Goal: Information Seeking & Learning: Learn about a topic

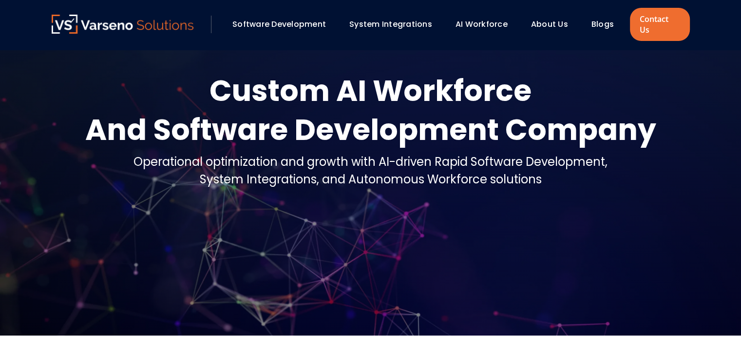
scroll to position [49, 0]
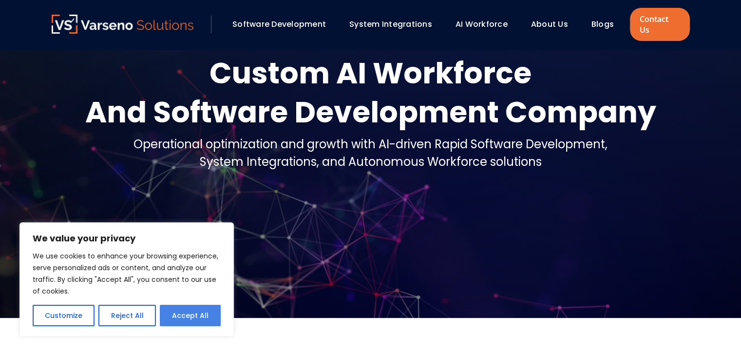
click at [196, 315] on button "Accept All" at bounding box center [190, 314] width 61 height 21
checkbox input "true"
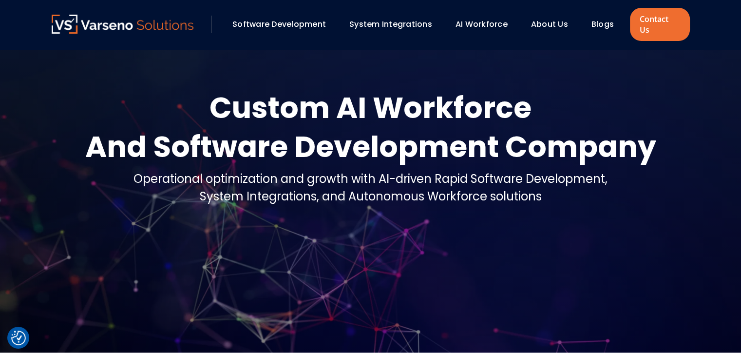
scroll to position [0, 0]
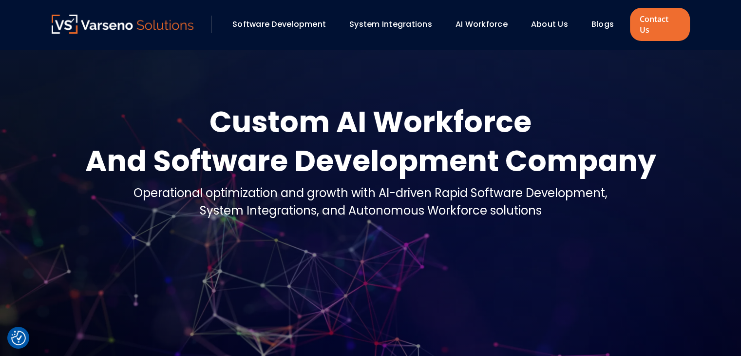
click at [256, 19] on link "Software Development" at bounding box center [279, 24] width 94 height 11
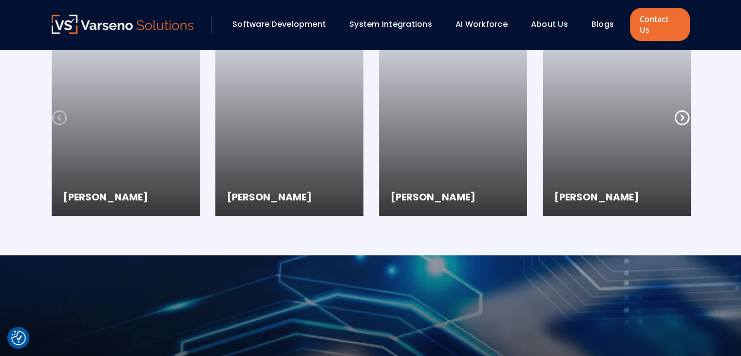
scroll to position [1121, 0]
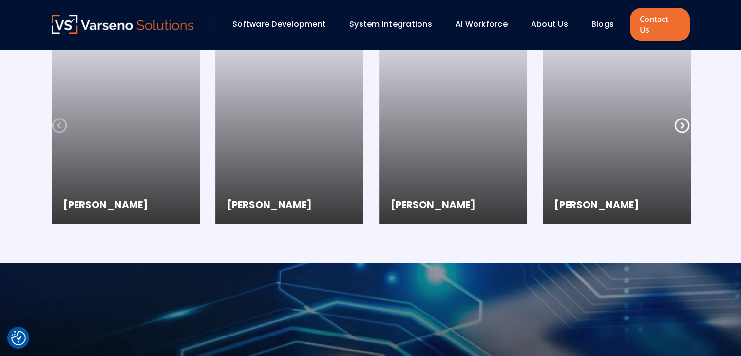
click at [297, 27] on div "Software Development" at bounding box center [284, 24] width 112 height 17
click at [301, 19] on link "Software Development" at bounding box center [279, 24] width 94 height 11
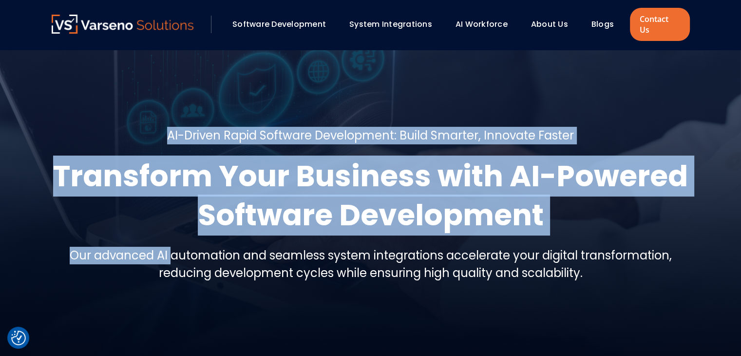
drag, startPoint x: 173, startPoint y: 247, endPoint x: 646, endPoint y: 280, distance: 473.2
click at [646, 280] on section "AI-Driven Rapid Software Development: Build Smarter, Innovate Faster Transform …" at bounding box center [370, 208] width 741 height 317
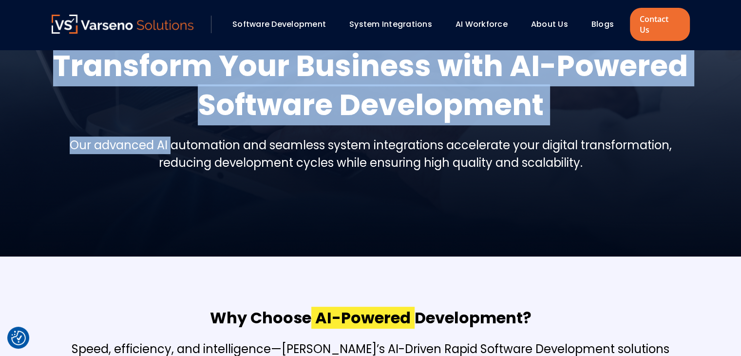
scroll to position [146, 0]
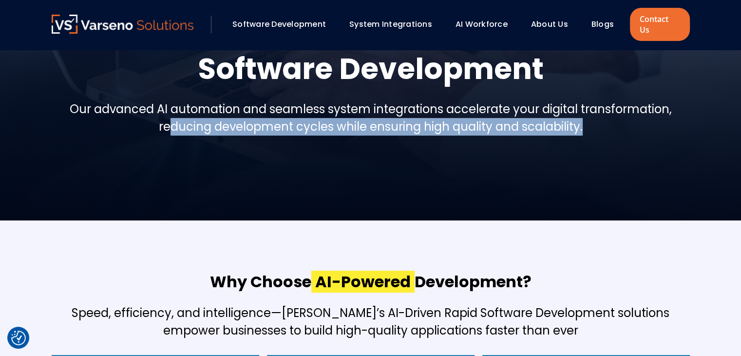
drag, startPoint x: 169, startPoint y: 120, endPoint x: 592, endPoint y: 132, distance: 423.0
click at [592, 132] on div "AI-Driven Rapid Software Development: Build Smarter, Innovate Faster Transform …" at bounding box center [371, 62] width 638 height 163
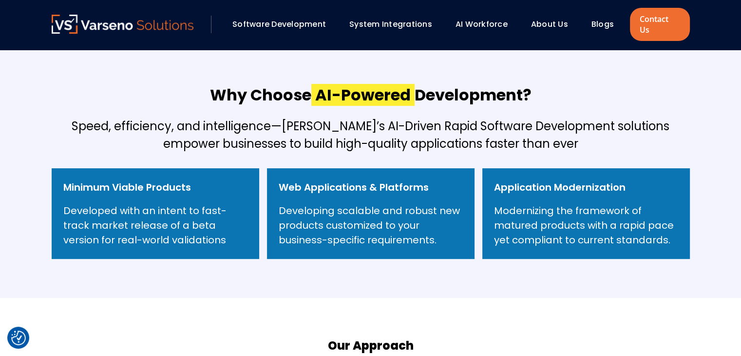
scroll to position [341, 0]
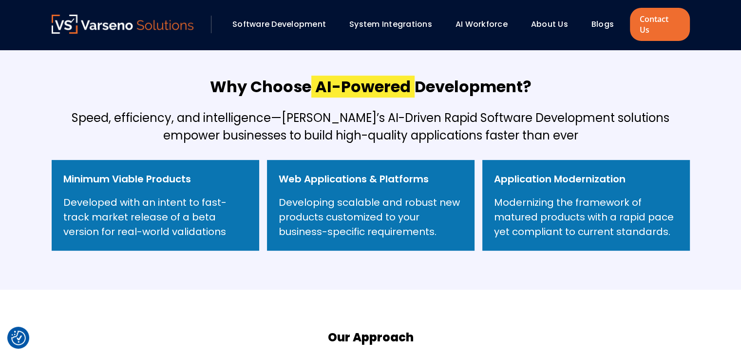
click at [177, 171] on h6 "Minimum Viable Products" at bounding box center [127, 178] width 128 height 15
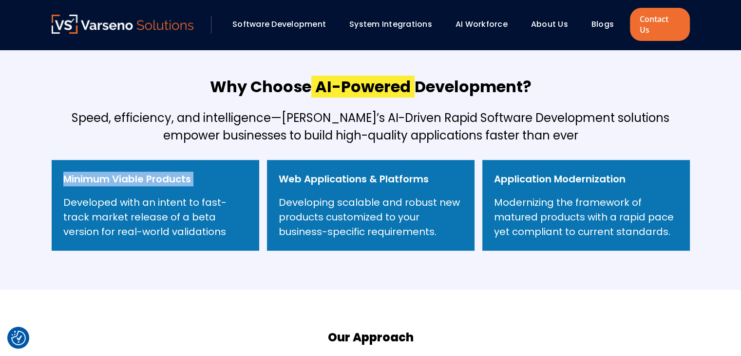
drag, startPoint x: 177, startPoint y: 168, endPoint x: 327, endPoint y: 168, distance: 150.5
click at [178, 171] on h6 "Minimum Viable Products" at bounding box center [127, 178] width 128 height 15
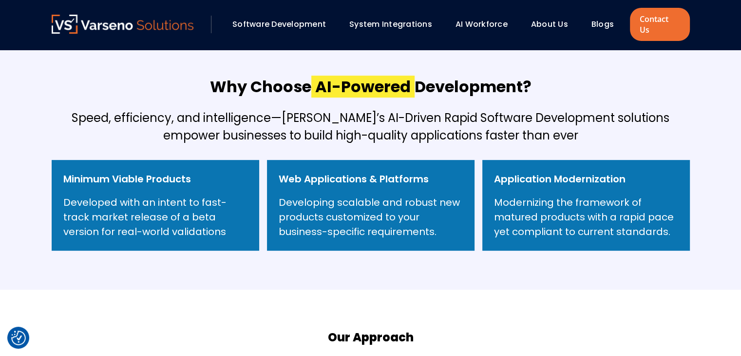
click at [337, 171] on h6 "Web Applications & Platforms" at bounding box center [354, 178] width 150 height 15
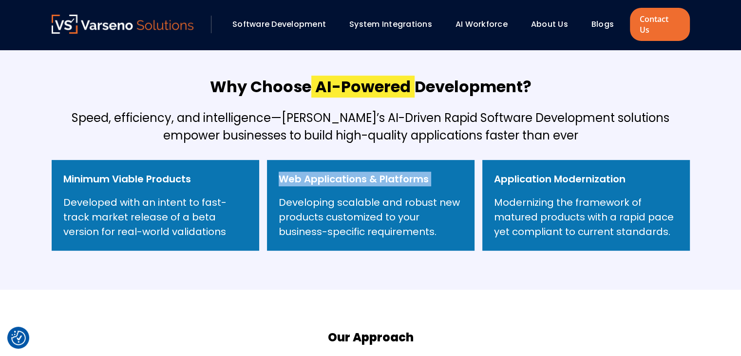
click at [337, 171] on h6 "Web Applications & Platforms" at bounding box center [354, 178] width 150 height 15
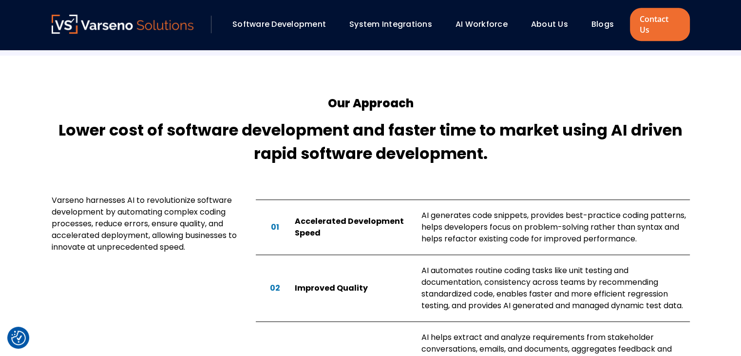
scroll to position [585, 0]
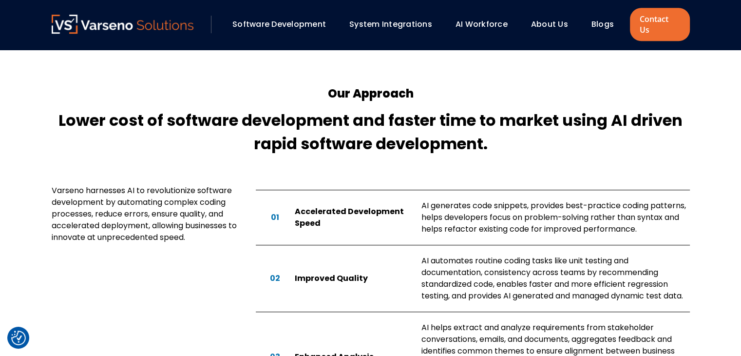
click at [351, 194] on div "01 Accelerated Development Speed AI generates code snippets, provides best-prac…" at bounding box center [473, 217] width 434 height 55
click at [348, 206] on div "Accelerated Development Speed" at bounding box center [354, 217] width 119 height 23
click at [358, 275] on div "02 Improved Quality AI automates routine coding tasks like unit testing and doc…" at bounding box center [473, 278] width 434 height 67
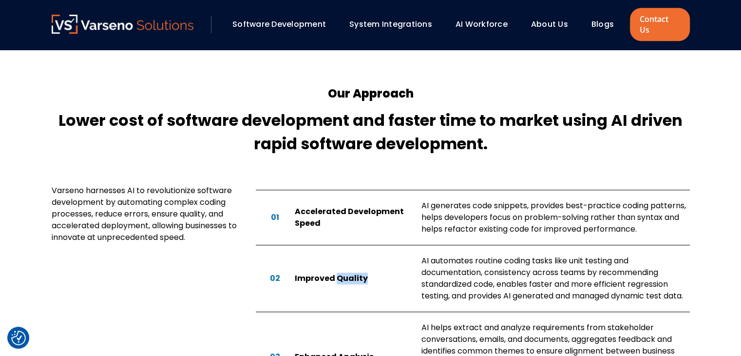
click at [358, 275] on div "02 Improved Quality AI automates routine coding tasks like unit testing and doc…" at bounding box center [473, 278] width 434 height 67
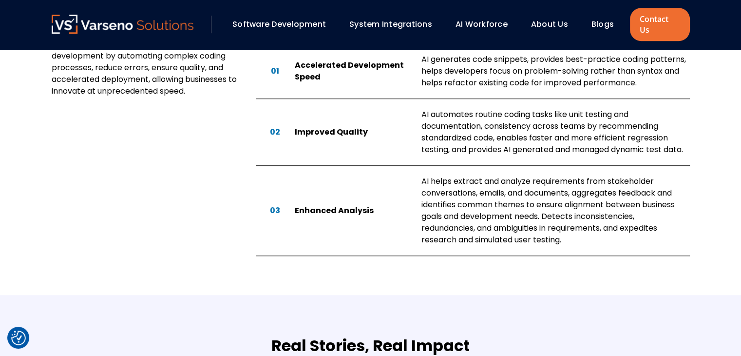
click at [325, 205] on div "Enhanced Analysis" at bounding box center [354, 211] width 119 height 12
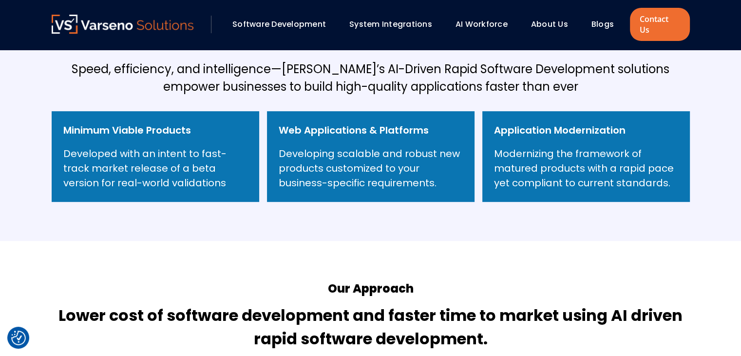
scroll to position [146, 0]
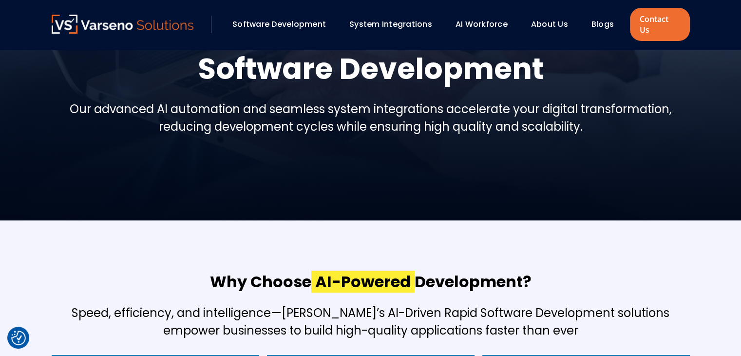
click at [544, 20] on link "About Us" at bounding box center [549, 24] width 37 height 11
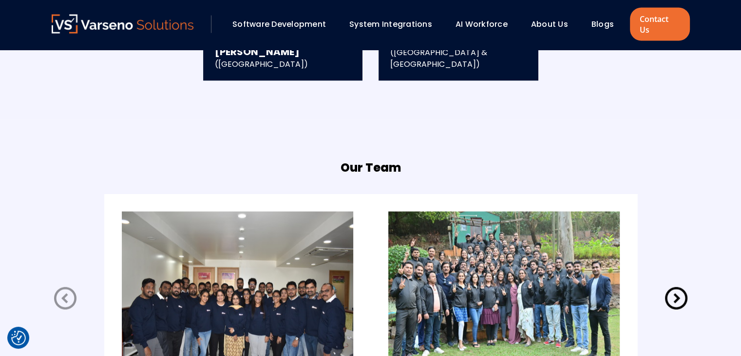
scroll to position [1989, 0]
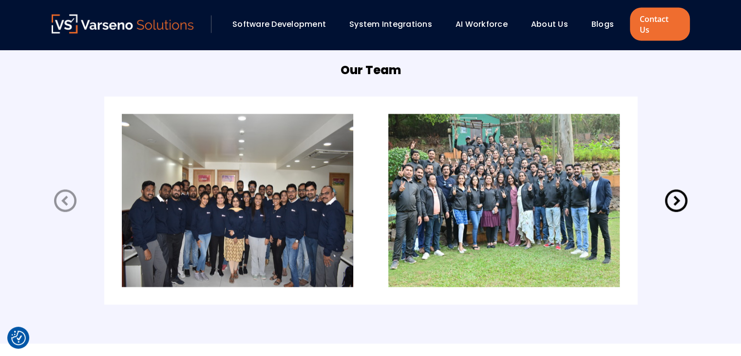
click at [686, 187] on icon at bounding box center [676, 200] width 27 height 27
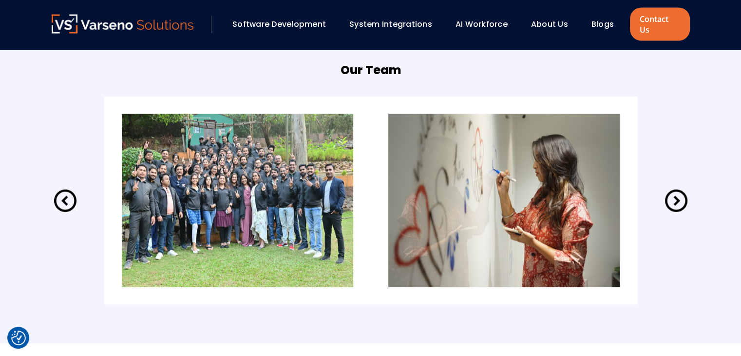
click at [686, 187] on icon at bounding box center [676, 200] width 27 height 27
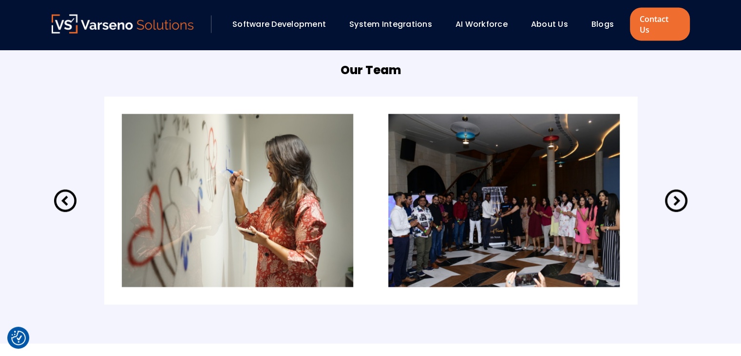
click at [686, 187] on icon at bounding box center [676, 200] width 27 height 27
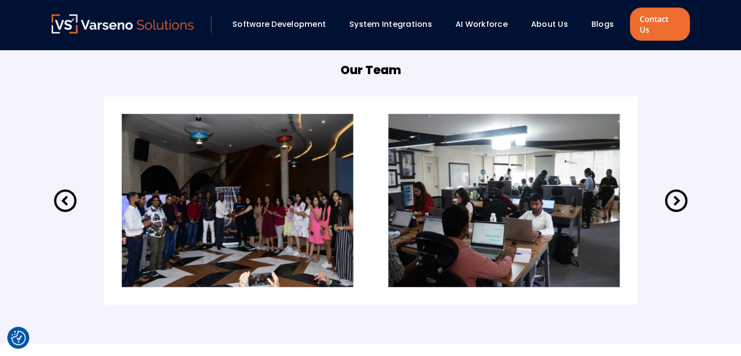
click at [686, 187] on icon at bounding box center [676, 200] width 27 height 27
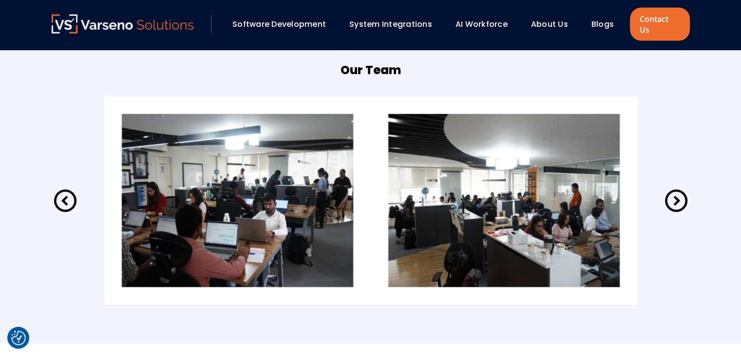
click at [686, 187] on icon at bounding box center [676, 200] width 27 height 27
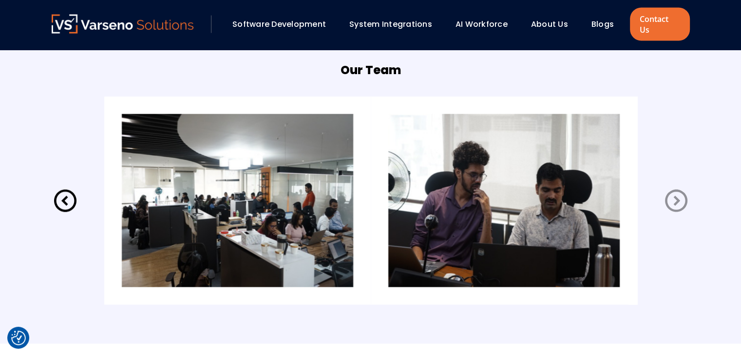
click at [686, 187] on icon at bounding box center [676, 200] width 27 height 27
click at [683, 190] on icon at bounding box center [676, 201] width 22 height 22
click at [680, 187] on icon at bounding box center [676, 200] width 27 height 27
drag, startPoint x: 680, startPoint y: 186, endPoint x: 666, endPoint y: 186, distance: 14.1
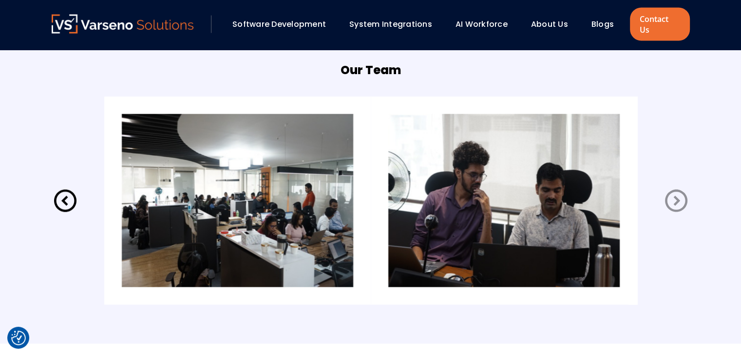
click at [680, 187] on icon at bounding box center [676, 200] width 27 height 27
click at [60, 197] on icon at bounding box center [65, 200] width 27 height 27
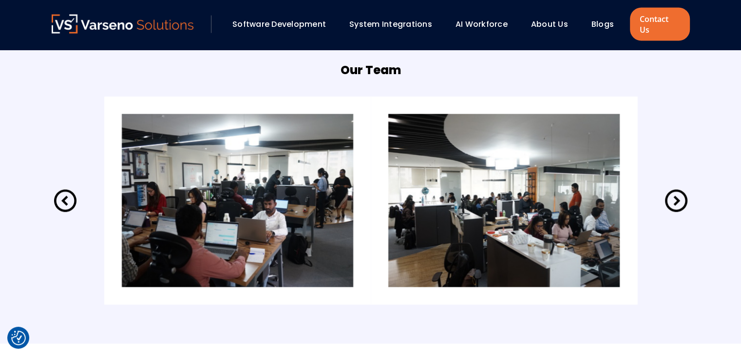
click at [70, 187] on icon at bounding box center [65, 200] width 27 height 27
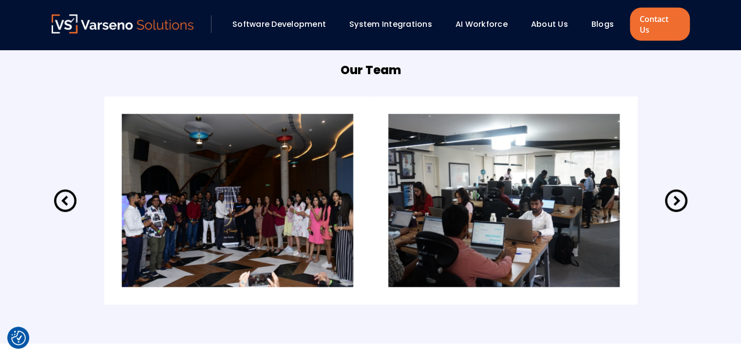
click at [70, 187] on icon at bounding box center [65, 200] width 27 height 27
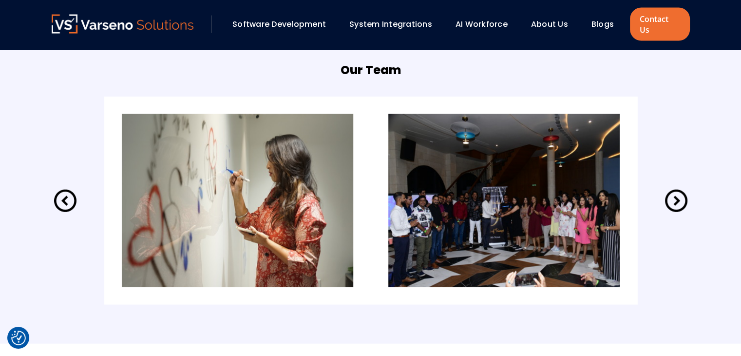
click at [70, 187] on icon at bounding box center [65, 200] width 27 height 27
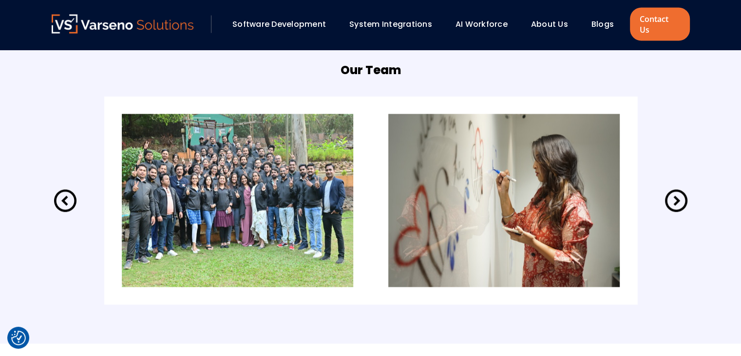
click at [70, 187] on icon at bounding box center [65, 200] width 27 height 27
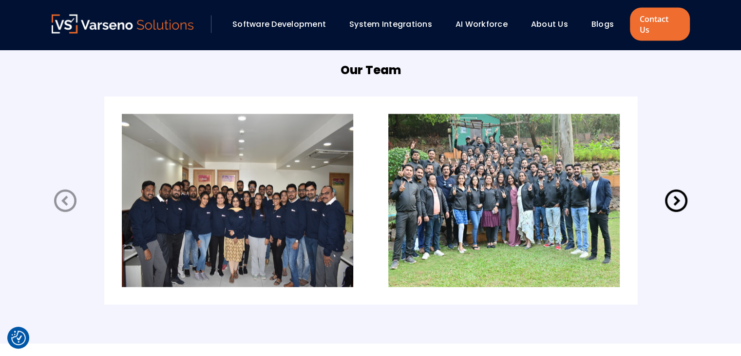
click at [70, 187] on icon at bounding box center [65, 200] width 27 height 27
click at [677, 187] on icon at bounding box center [676, 200] width 27 height 27
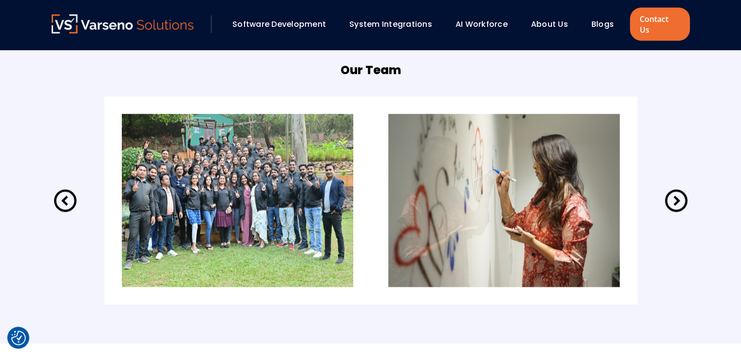
click at [676, 190] on icon at bounding box center [676, 201] width 22 height 22
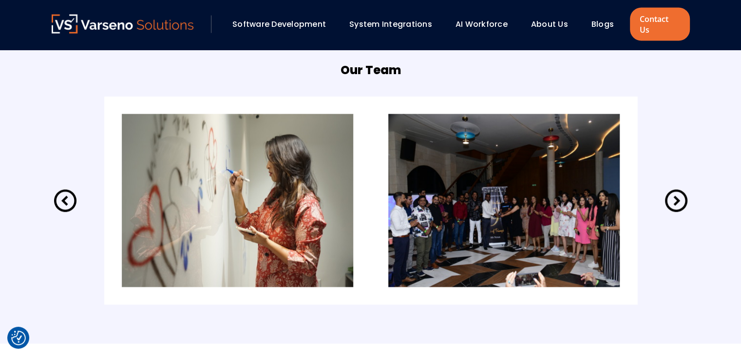
click at [676, 190] on icon at bounding box center [676, 201] width 22 height 22
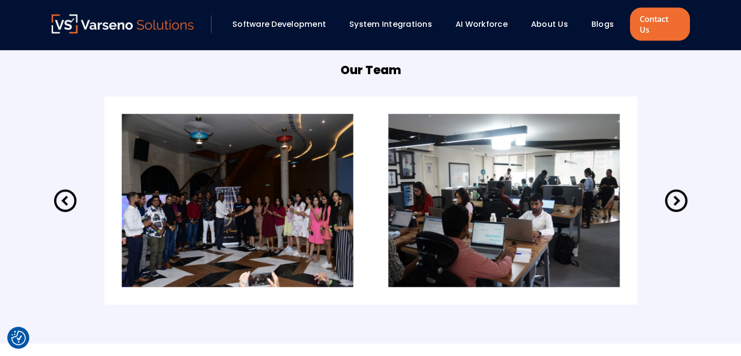
click at [676, 190] on icon at bounding box center [676, 201] width 22 height 22
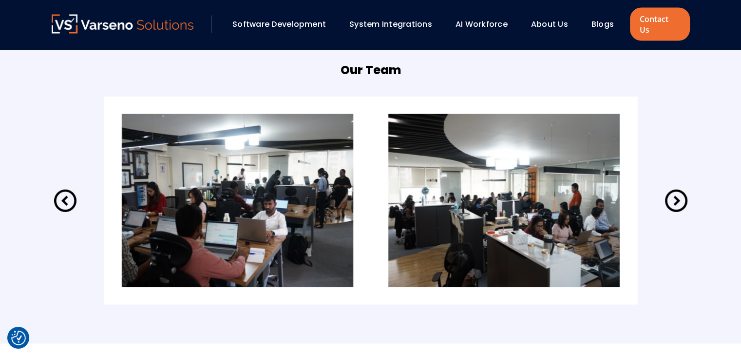
click at [672, 190] on icon at bounding box center [676, 200] width 27 height 27
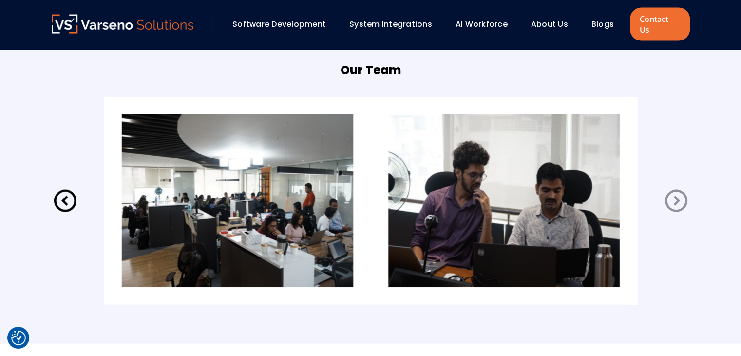
click at [672, 190] on icon at bounding box center [676, 200] width 27 height 27
click at [397, 182] on img at bounding box center [503, 200] width 231 height 173
click at [573, 191] on img at bounding box center [503, 200] width 231 height 173
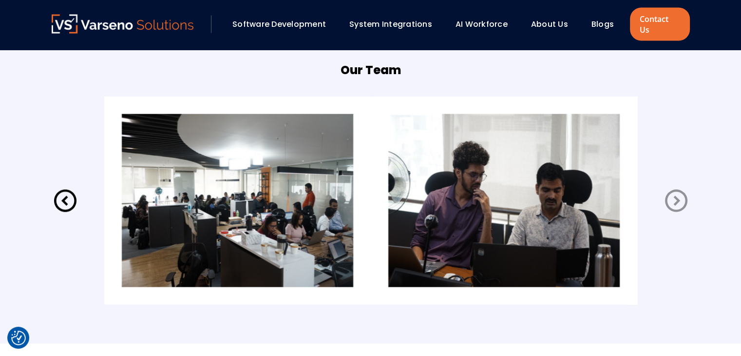
click at [573, 191] on img at bounding box center [503, 200] width 231 height 173
click at [216, 194] on img at bounding box center [237, 200] width 231 height 173
click at [217, 194] on img at bounding box center [237, 200] width 231 height 173
click at [70, 187] on icon at bounding box center [65, 200] width 27 height 27
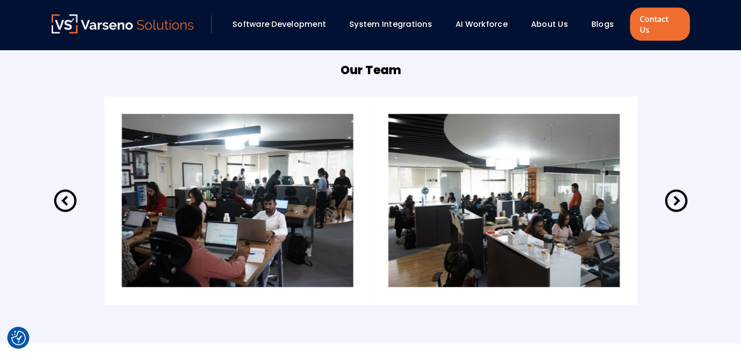
click at [70, 187] on icon at bounding box center [65, 200] width 27 height 27
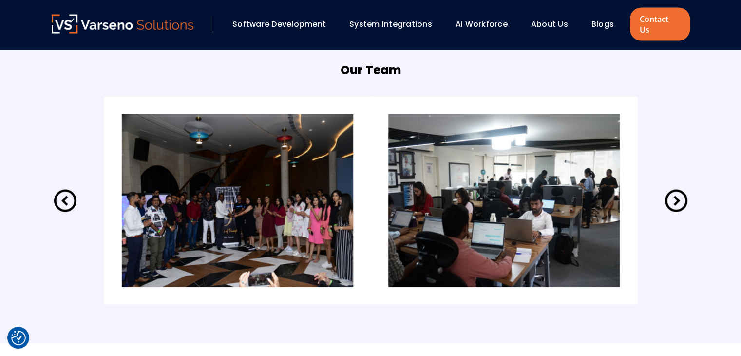
click at [70, 187] on icon at bounding box center [65, 200] width 27 height 27
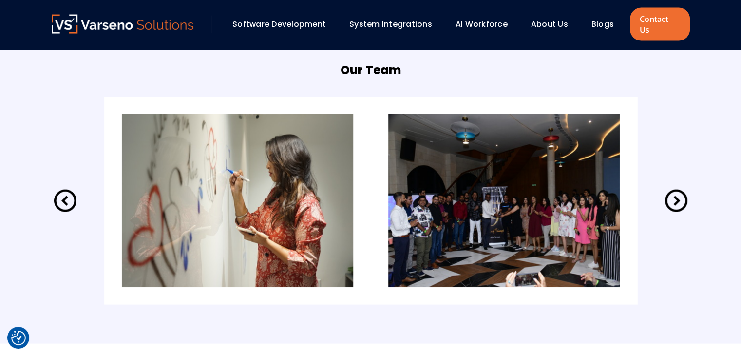
click at [70, 187] on icon at bounding box center [65, 200] width 27 height 27
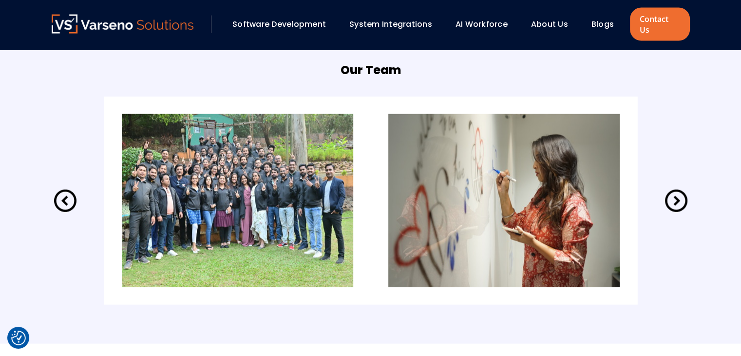
click at [580, 248] on img at bounding box center [503, 200] width 231 height 173
click at [65, 190] on icon at bounding box center [65, 201] width 22 height 22
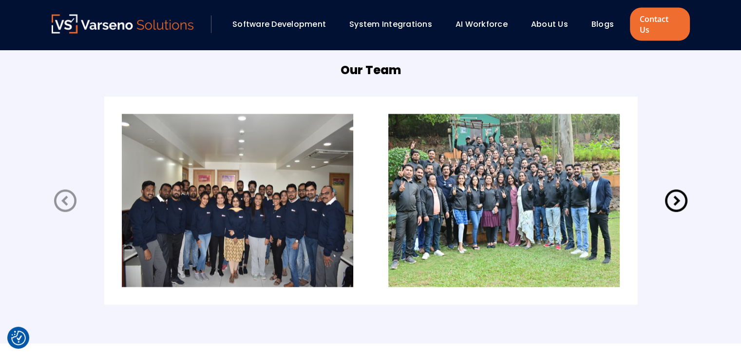
click at [179, 211] on img at bounding box center [237, 200] width 231 height 173
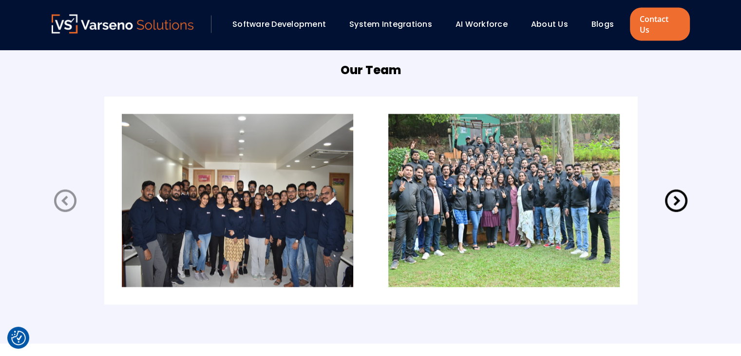
drag, startPoint x: 179, startPoint y: 211, endPoint x: 162, endPoint y: 209, distance: 17.1
click at [162, 209] on img at bounding box center [237, 200] width 231 height 173
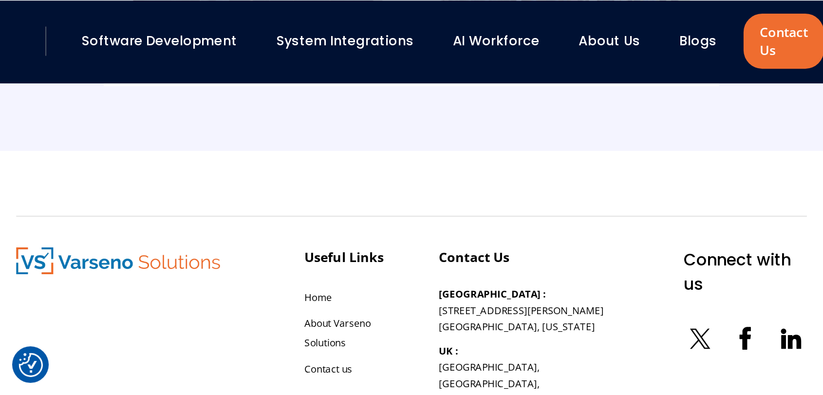
scroll to position [1988, 0]
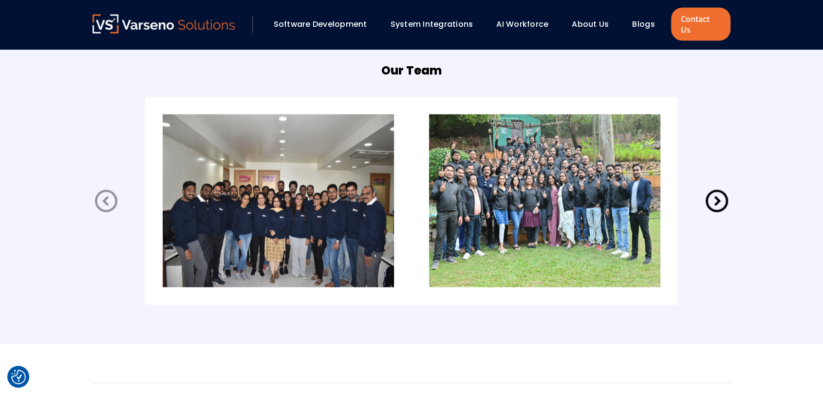
click at [337, 208] on img at bounding box center [278, 200] width 231 height 173
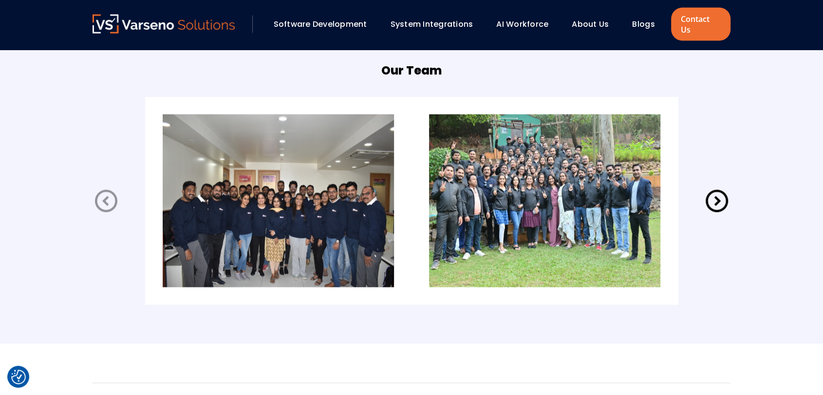
click at [337, 208] on img at bounding box center [278, 200] width 231 height 173
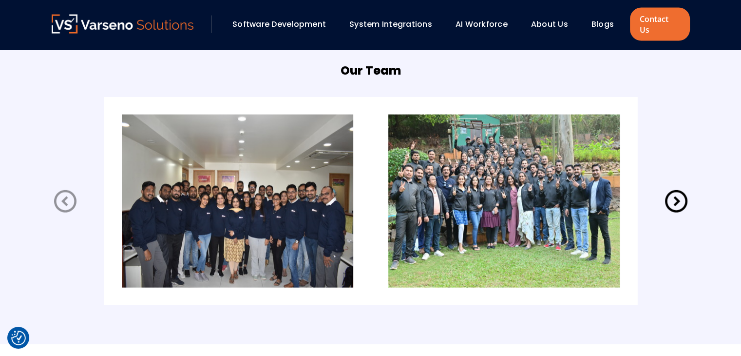
click at [670, 98] on div at bounding box center [371, 201] width 638 height 208
click at [488, 214] on img at bounding box center [503, 200] width 231 height 173
drag, startPoint x: 495, startPoint y: 197, endPoint x: 446, endPoint y: 197, distance: 48.7
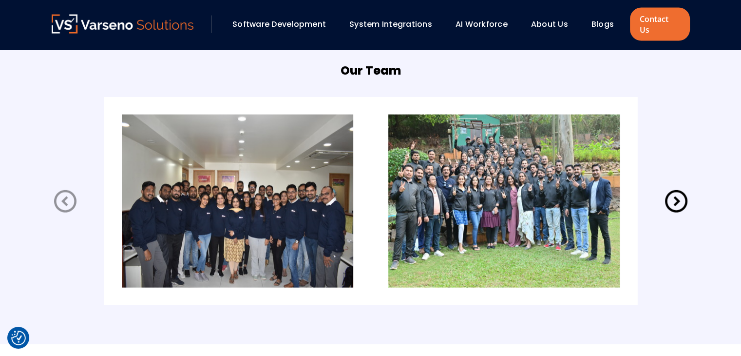
click at [446, 197] on img at bounding box center [503, 200] width 231 height 173
click at [67, 190] on icon at bounding box center [65, 201] width 27 height 27
click at [668, 188] on icon at bounding box center [676, 201] width 27 height 27
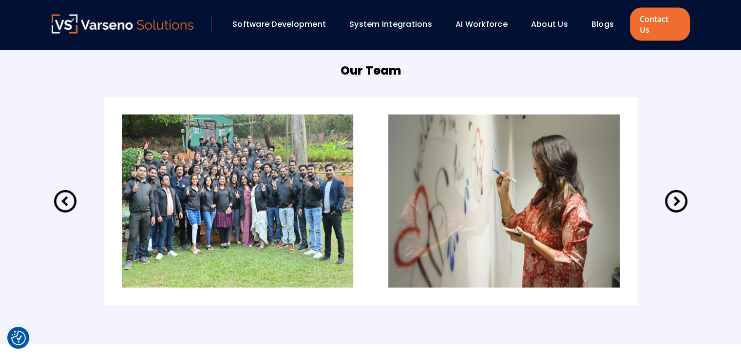
click at [668, 188] on icon at bounding box center [676, 201] width 27 height 27
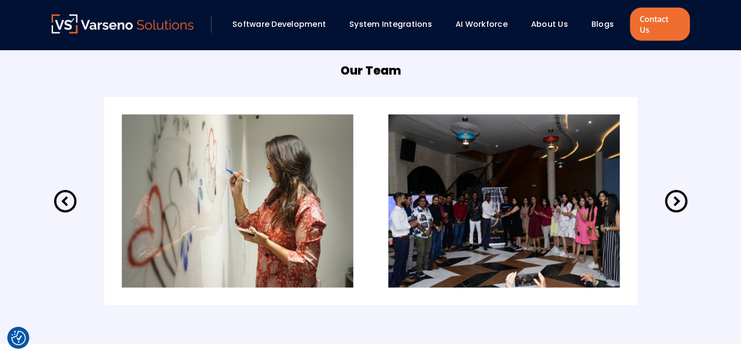
click at [668, 188] on icon at bounding box center [676, 201] width 27 height 27
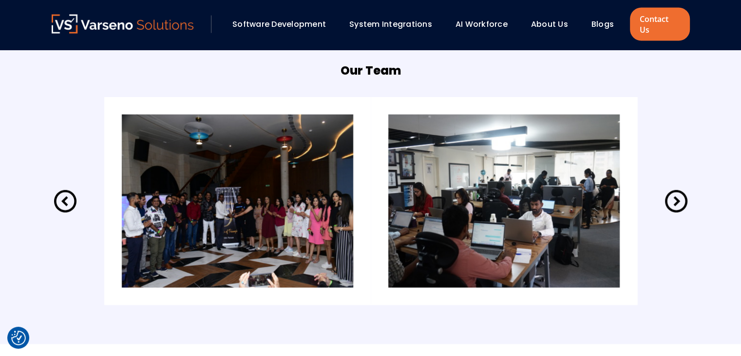
click at [406, 21] on link "System Integrations" at bounding box center [390, 24] width 83 height 11
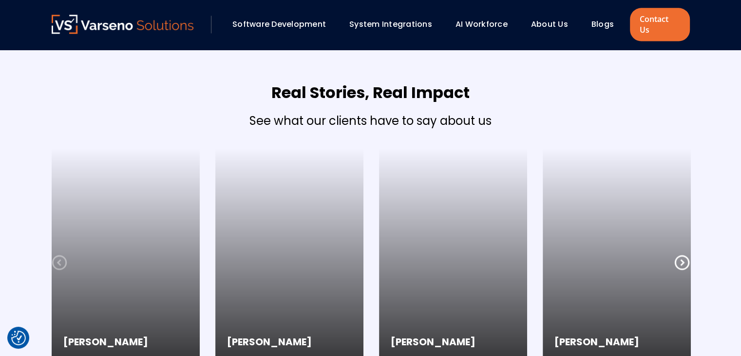
scroll to position [1462, 0]
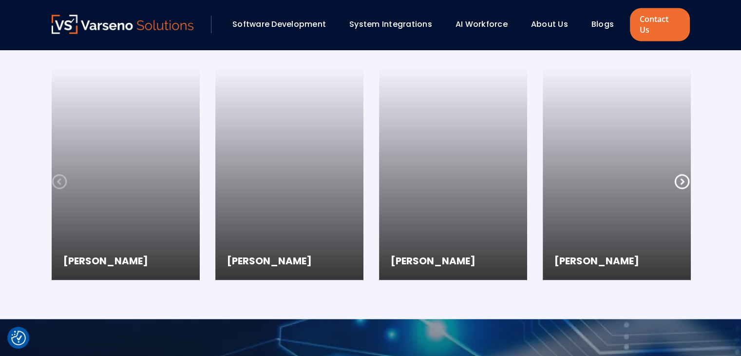
click at [684, 173] on icon at bounding box center [682, 181] width 16 height 16
click at [59, 173] on icon at bounding box center [59, 180] width 15 height 15
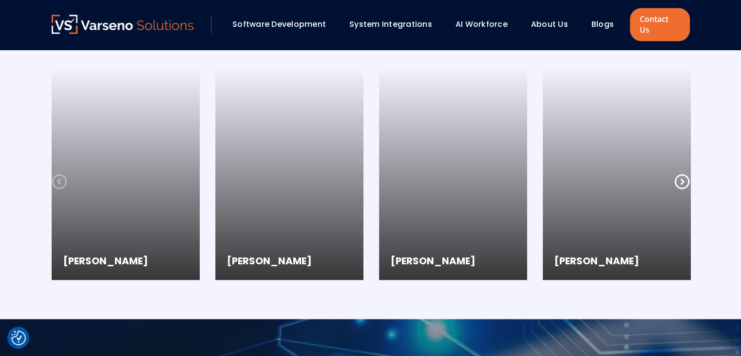
click at [59, 173] on icon at bounding box center [59, 180] width 15 height 15
click at [683, 173] on icon at bounding box center [682, 181] width 16 height 16
click at [687, 173] on icon at bounding box center [682, 181] width 16 height 16
click at [682, 173] on icon at bounding box center [681, 180] width 15 height 15
click at [65, 173] on icon at bounding box center [59, 180] width 15 height 15
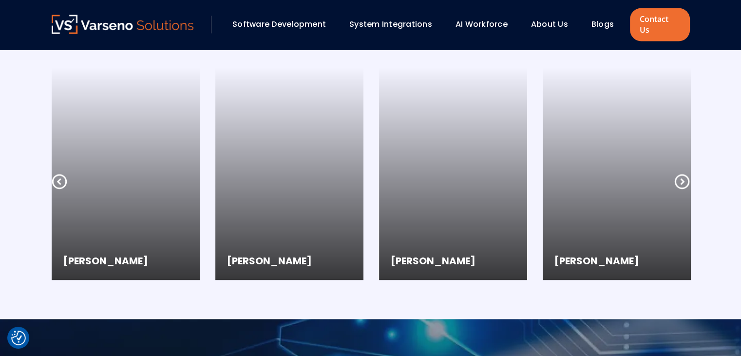
click at [59, 173] on icon at bounding box center [60, 181] width 16 height 16
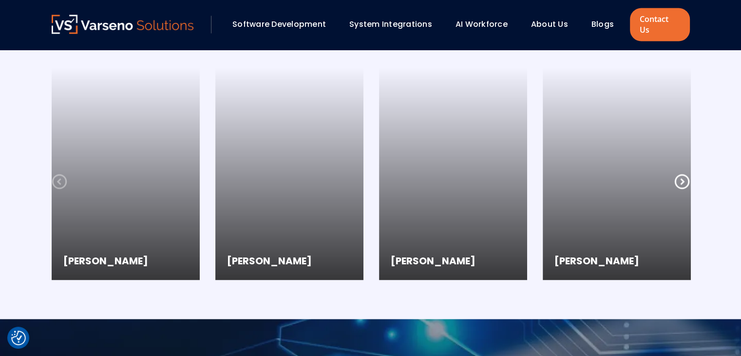
click at [59, 173] on icon at bounding box center [60, 181] width 16 height 16
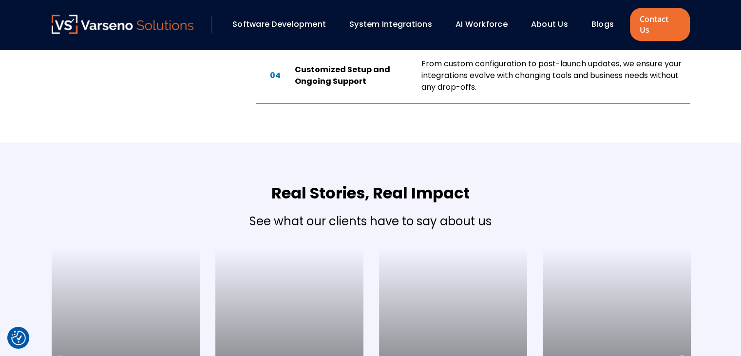
scroll to position [1267, 0]
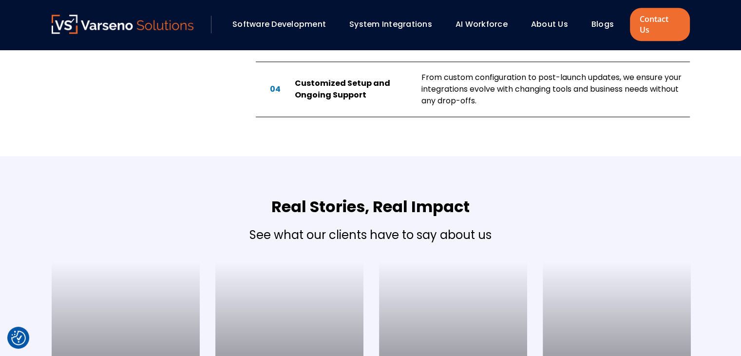
click at [106, 17] on img at bounding box center [123, 24] width 142 height 19
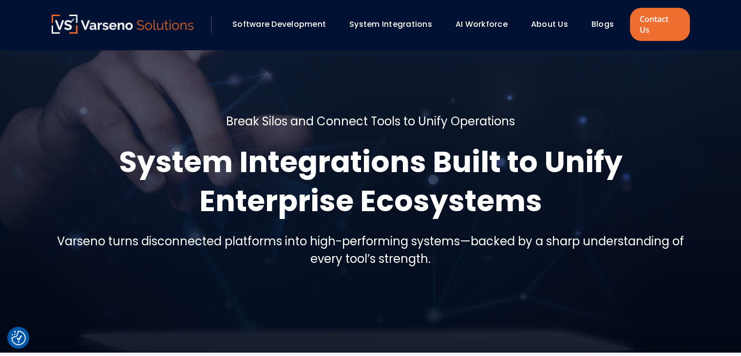
scroll to position [0, 0]
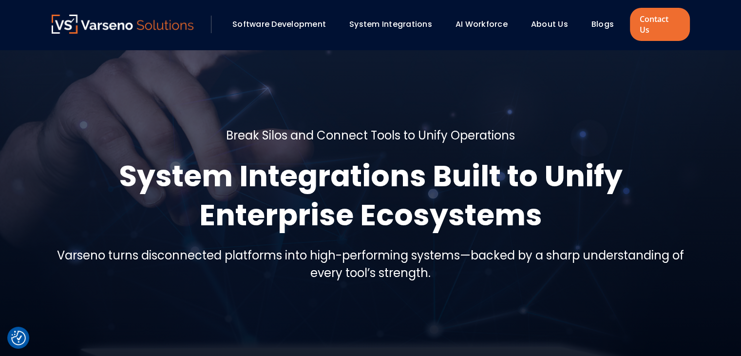
click at [380, 22] on link "System Integrations" at bounding box center [390, 24] width 83 height 11
click at [295, 19] on link "Software Development" at bounding box center [279, 24] width 94 height 11
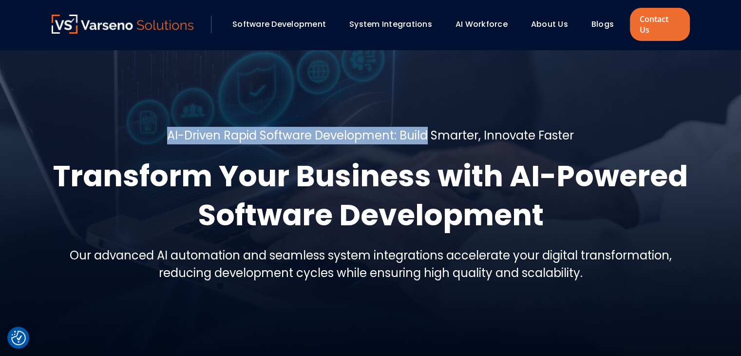
drag, startPoint x: 159, startPoint y: 129, endPoint x: 427, endPoint y: 126, distance: 268.0
click at [427, 127] on div "AI-Driven Rapid Software Development: Build Smarter, Innovate Faster Transform …" at bounding box center [371, 208] width 638 height 163
click at [427, 127] on h5 "AI-Driven Rapid Software Development: Build Smarter, Innovate Faster" at bounding box center [370, 136] width 407 height 18
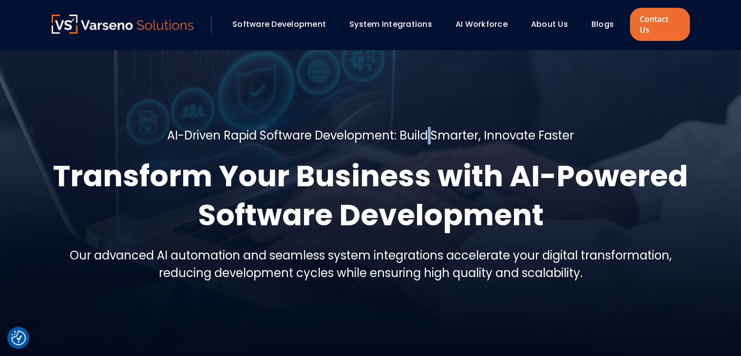
click at [427, 127] on h5 "AI-Driven Rapid Software Development: Build Smarter, Innovate Faster" at bounding box center [370, 136] width 407 height 18
click at [530, 127] on h5 "AI-Driven Rapid Software Development: Build Smarter, Innovate Faster" at bounding box center [370, 136] width 407 height 18
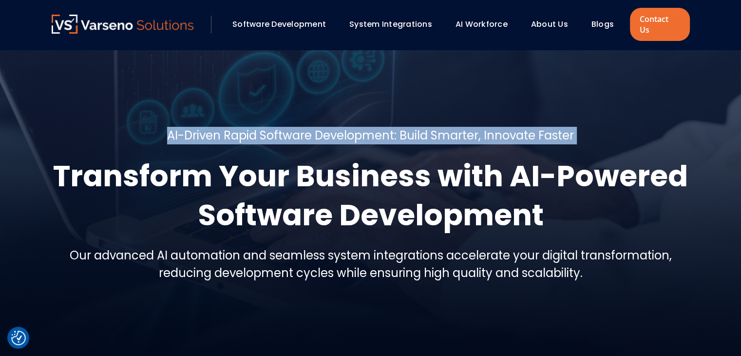
click at [530, 127] on h5 "AI-Driven Rapid Software Development: Build Smarter, Innovate Faster" at bounding box center [370, 136] width 407 height 18
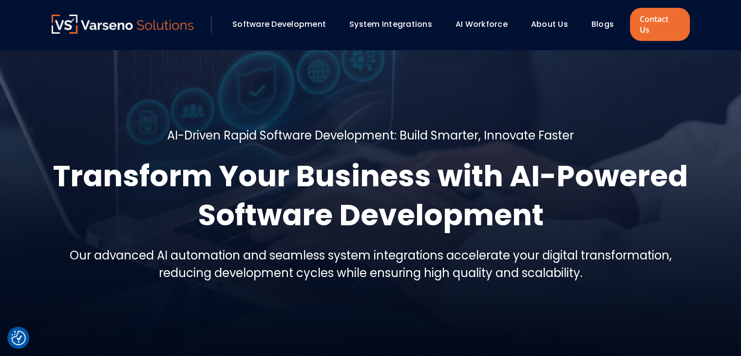
click at [283, 187] on h1 "Transform Your Business with AI-Powered Software Development" at bounding box center [371, 195] width 638 height 78
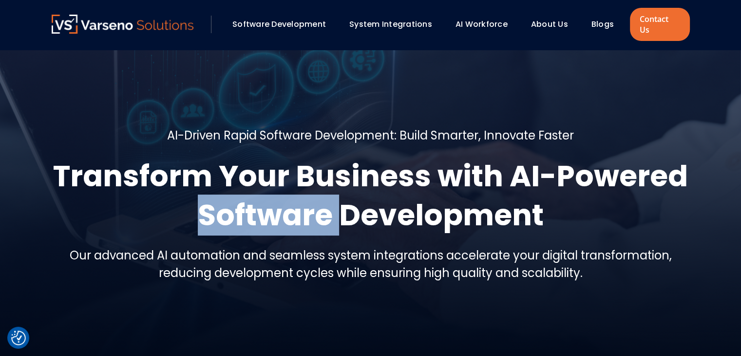
click at [283, 187] on h1 "Transform Your Business with AI-Powered Software Development" at bounding box center [371, 195] width 638 height 78
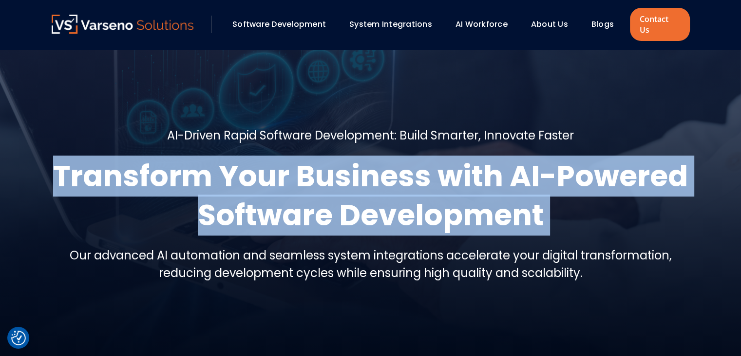
click at [283, 187] on h1 "Transform Your Business with AI-Powered Software Development" at bounding box center [371, 195] width 638 height 78
click at [303, 214] on h1 "Transform Your Business with AI-Powered Software Development" at bounding box center [371, 195] width 638 height 78
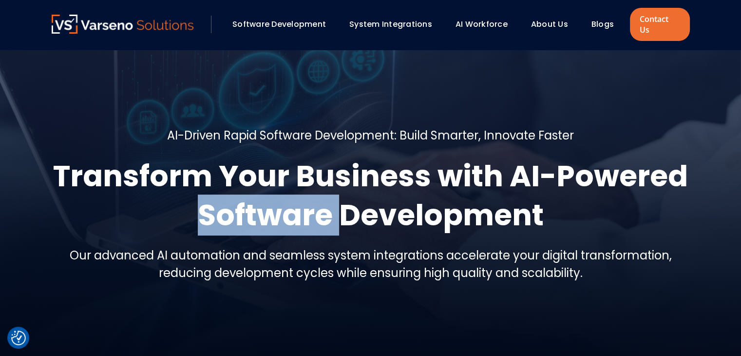
click at [303, 214] on h1 "Transform Your Business with AI-Powered Software Development" at bounding box center [371, 195] width 638 height 78
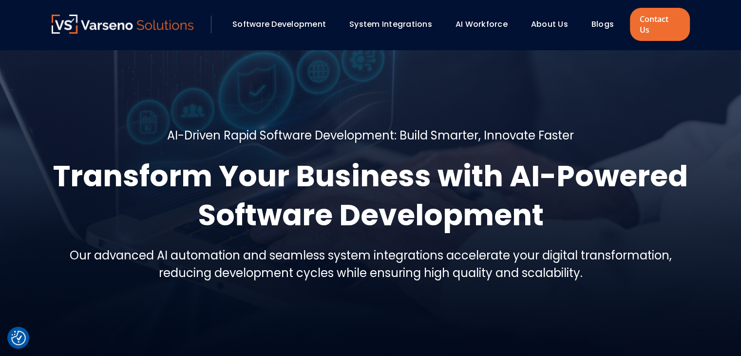
click at [441, 210] on h1 "Transform Your Business with AI-Powered Software Development" at bounding box center [371, 195] width 638 height 78
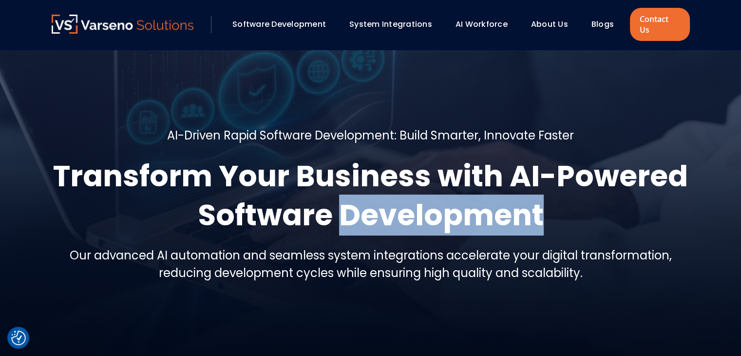
click at [441, 210] on h1 "Transform Your Business with AI-Powered Software Development" at bounding box center [371, 195] width 638 height 78
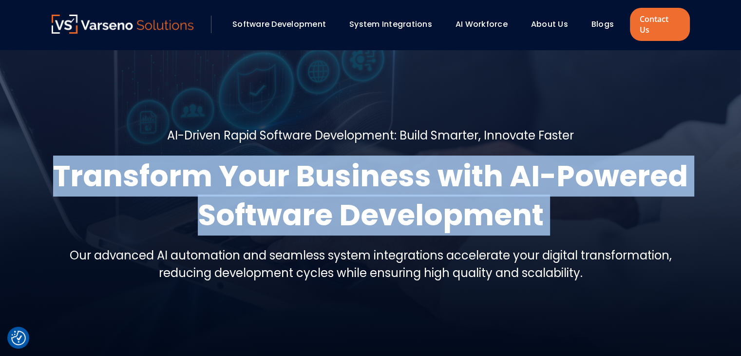
click at [441, 210] on h1 "Transform Your Business with AI-Powered Software Development" at bounding box center [371, 195] width 638 height 78
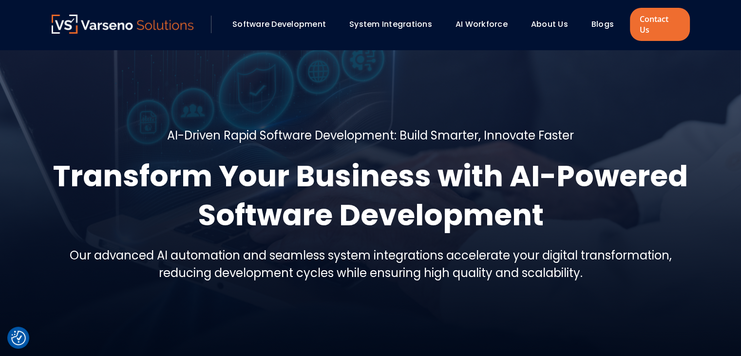
click at [158, 232] on div "AI-Driven Rapid Software Development: Build Smarter, Innovate Faster Transform …" at bounding box center [371, 208] width 638 height 163
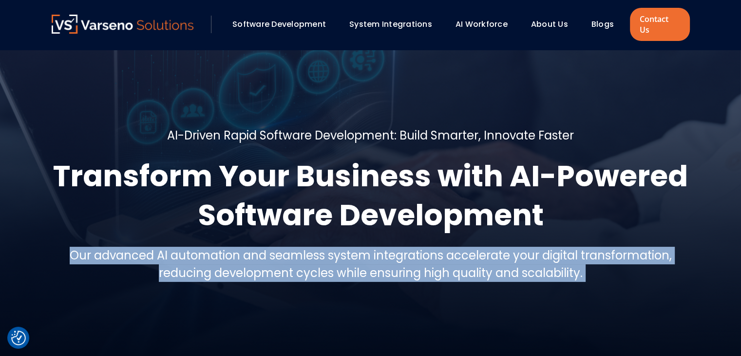
click at [158, 232] on div "AI-Driven Rapid Software Development: Build Smarter, Innovate Faster Transform …" at bounding box center [371, 208] width 638 height 163
click at [270, 247] on h5 "Our advanced AI automation and seamless system integrations accelerate your dig…" at bounding box center [371, 264] width 638 height 35
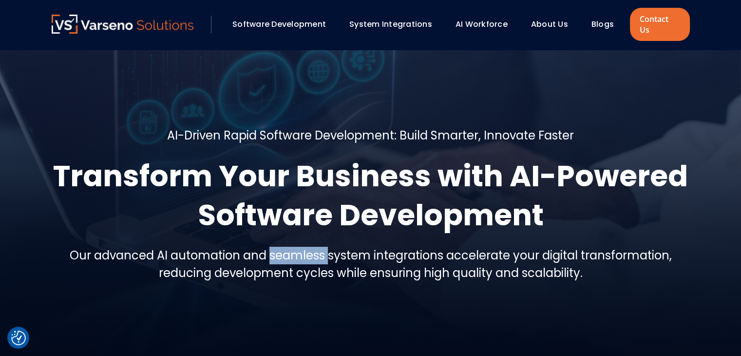
click at [270, 247] on h5 "Our advanced AI automation and seamless system integrations accelerate your dig…" at bounding box center [371, 264] width 638 height 35
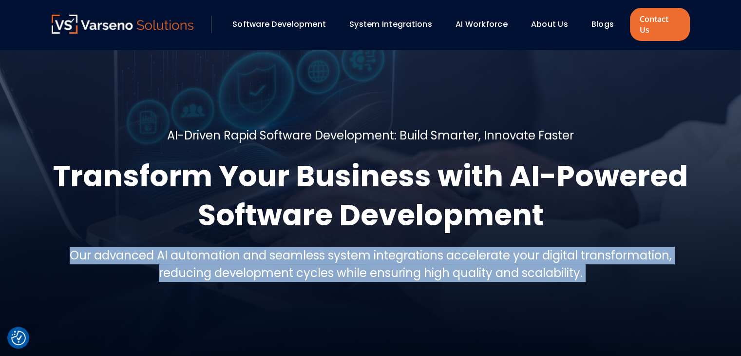
click at [270, 247] on h5 "Our advanced AI automation and seamless system integrations accelerate your dig…" at bounding box center [371, 264] width 638 height 35
